Goal: Check status

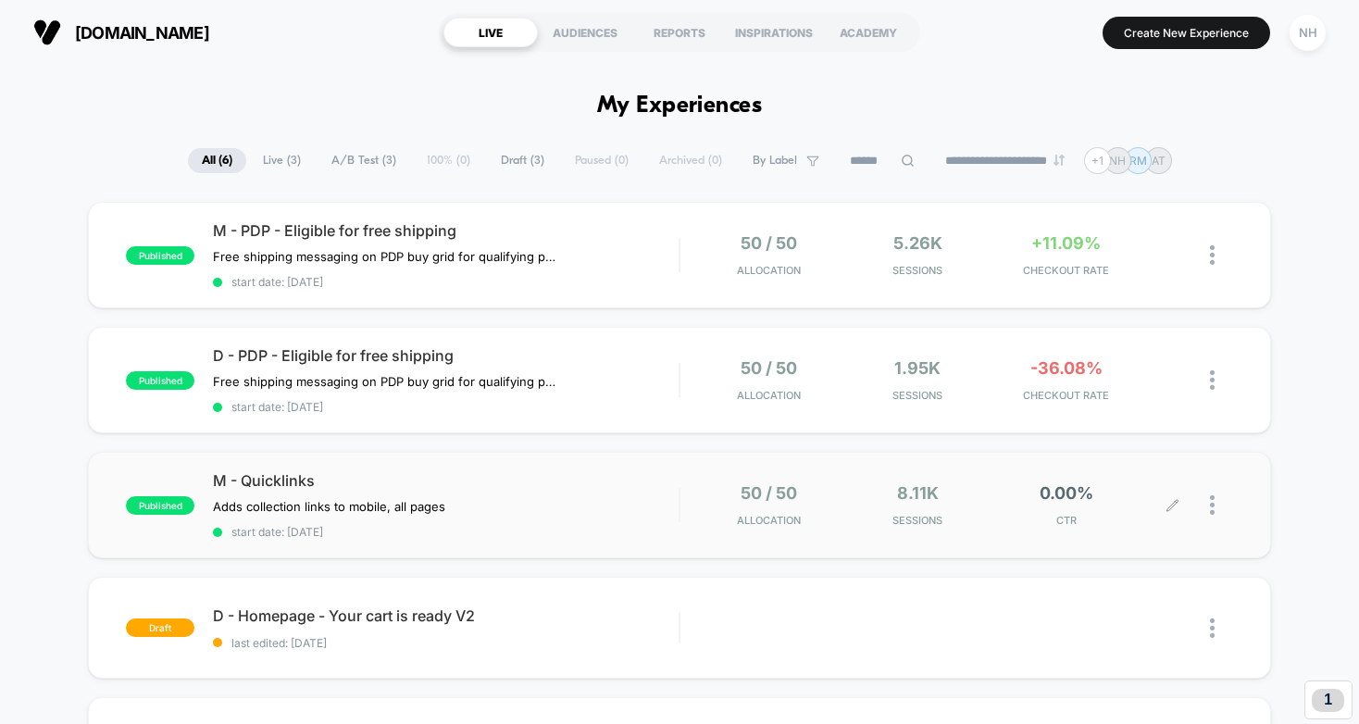
click at [1067, 490] on span "0.00%" at bounding box center [1067, 492] width 54 height 19
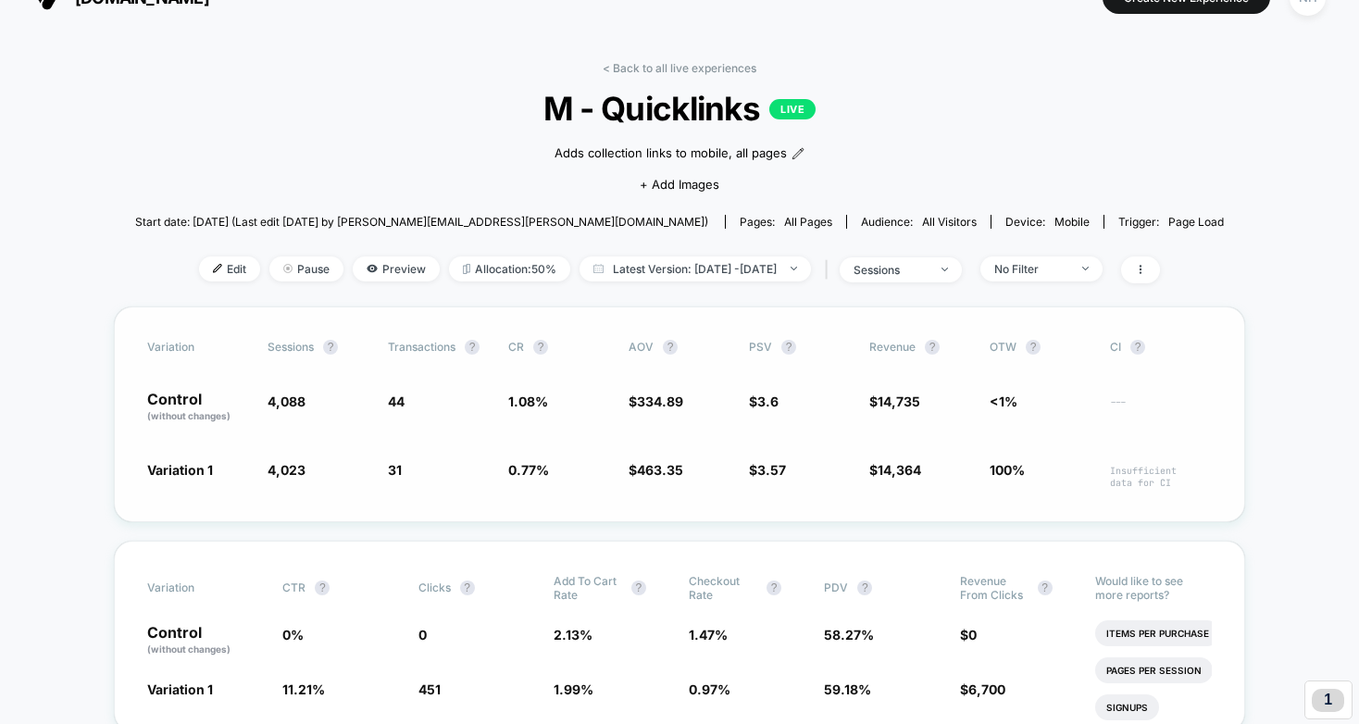
scroll to position [47, 0]
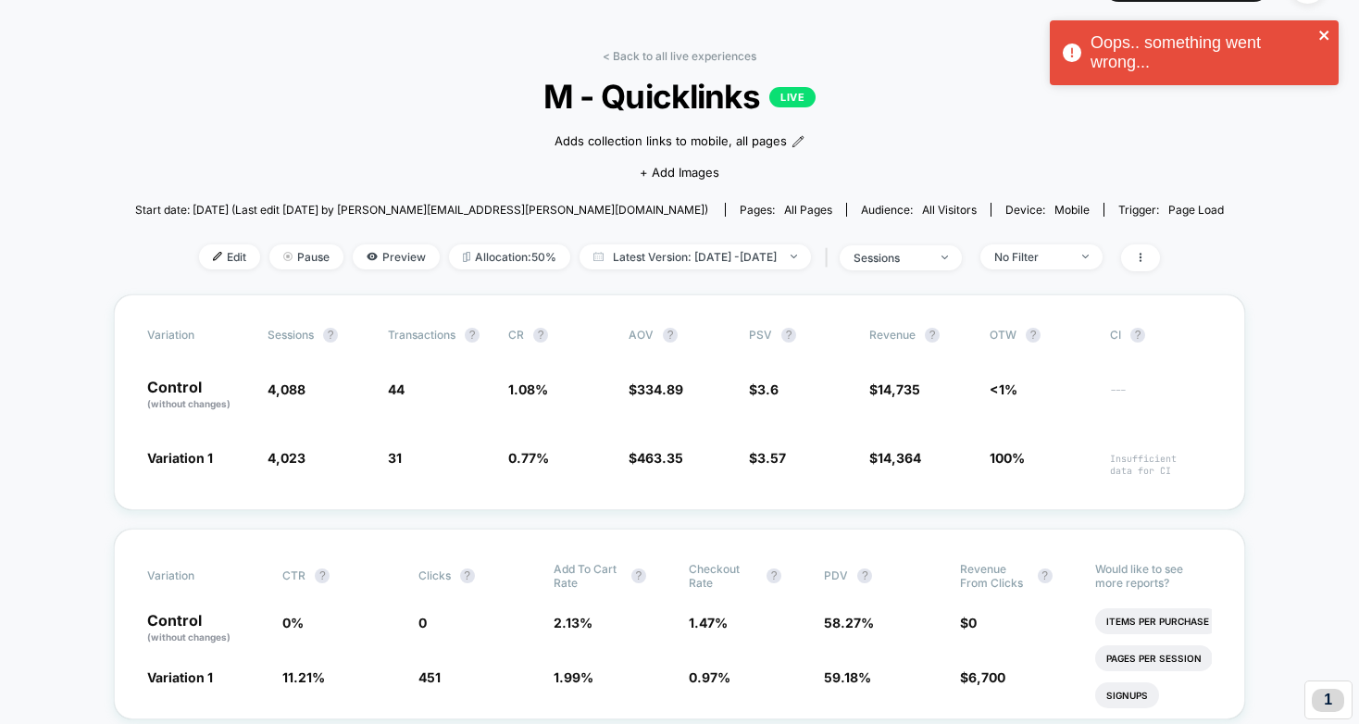
click at [1324, 31] on icon "close" at bounding box center [1324, 35] width 13 height 15
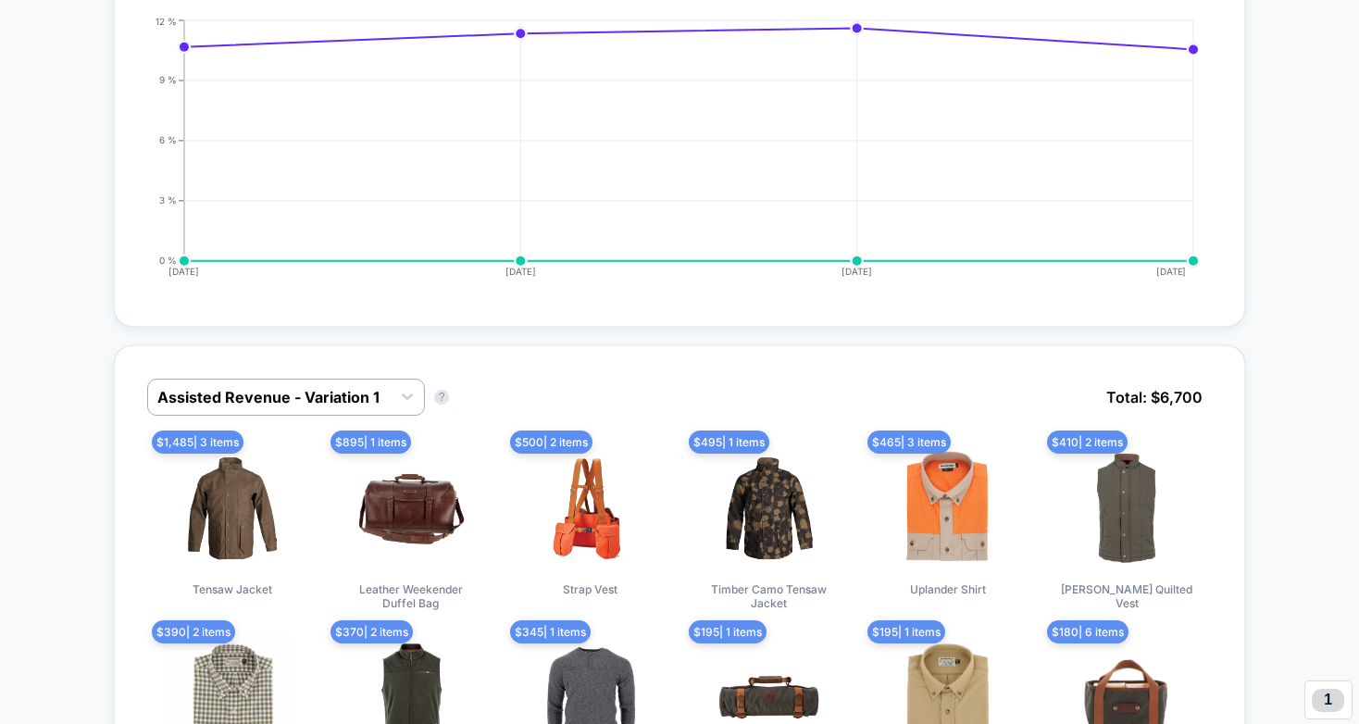
scroll to position [0, 0]
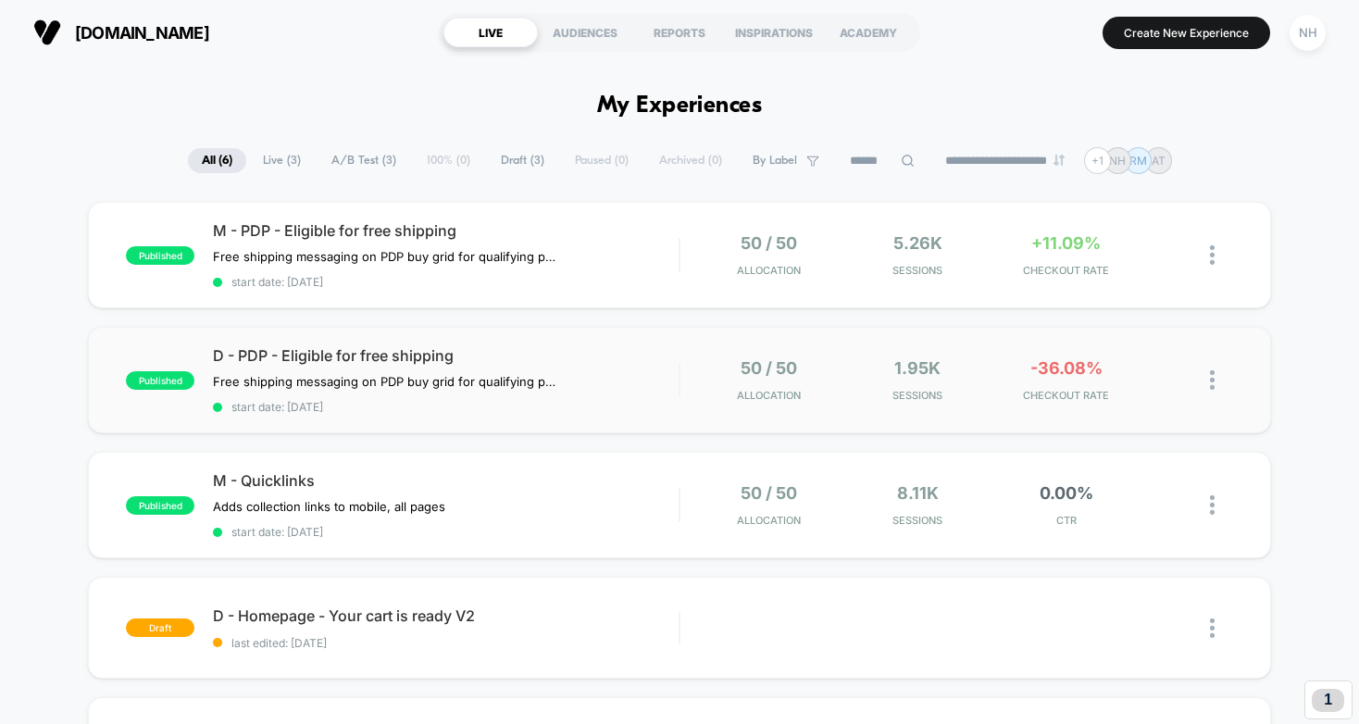
click at [699, 362] on div "50 / 50 Allocation" at bounding box center [769, 380] width 140 height 44
